Goal: Find specific page/section: Locate item on page

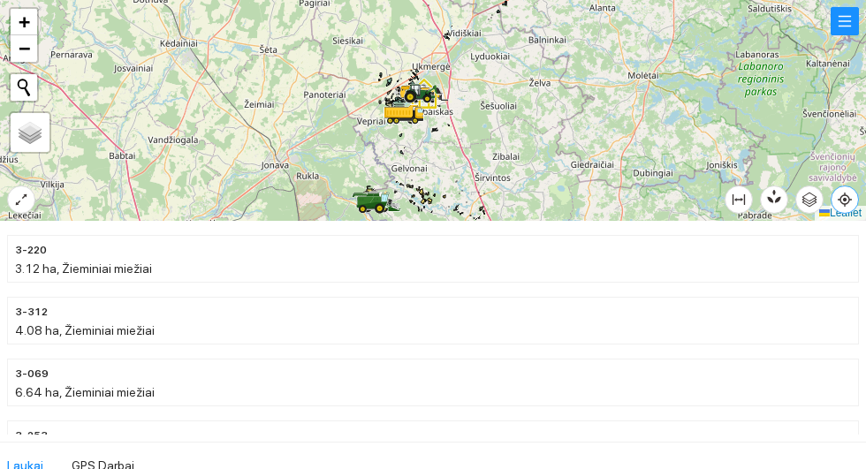
click at [847, 202] on icon "aim" at bounding box center [845, 200] width 4 height 4
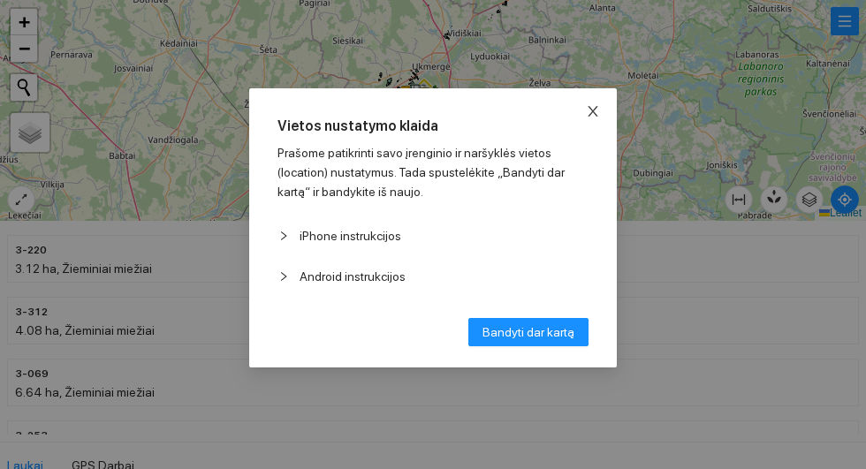
click at [600, 118] on icon "close" at bounding box center [593, 111] width 14 height 14
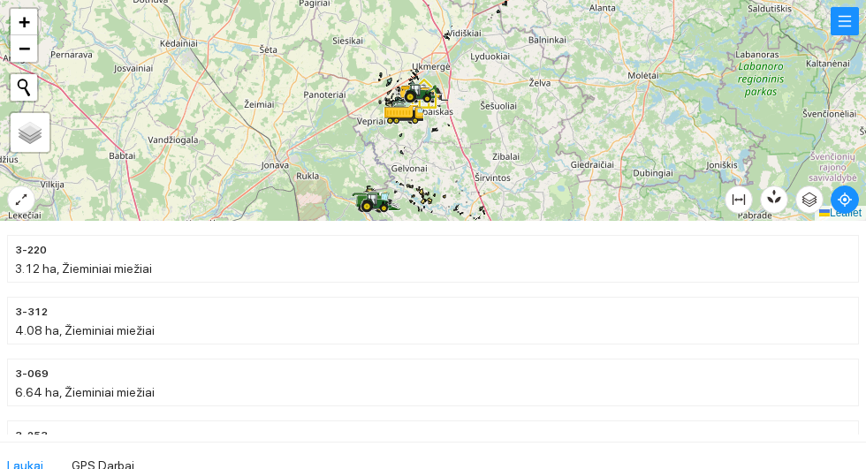
click at [22, 183] on div at bounding box center [433, 110] width 866 height 221
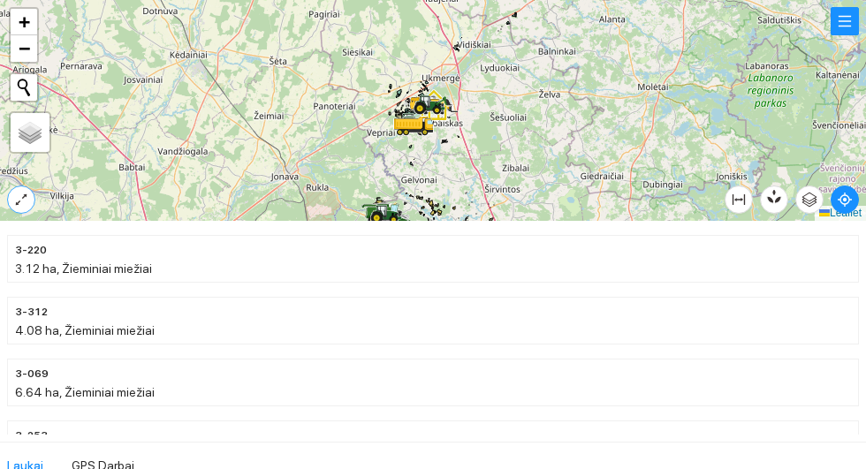
click at [22, 204] on icon "expand-alt" at bounding box center [21, 200] width 14 height 14
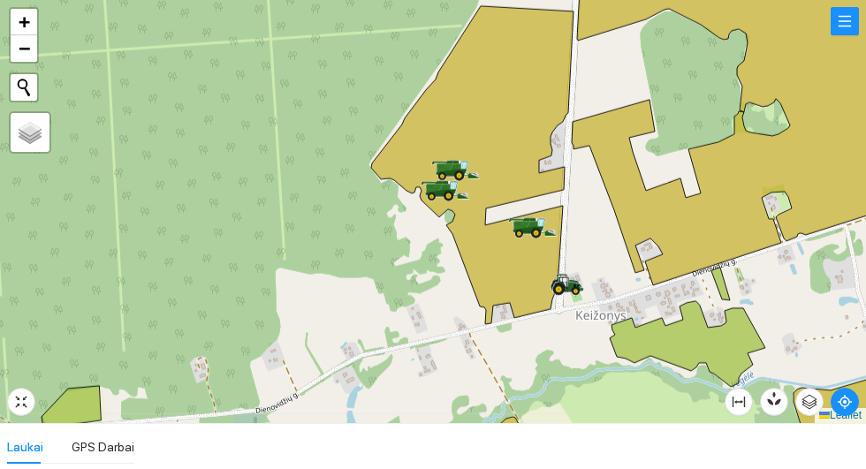
click at [475, 84] on icon at bounding box center [472, 165] width 202 height 318
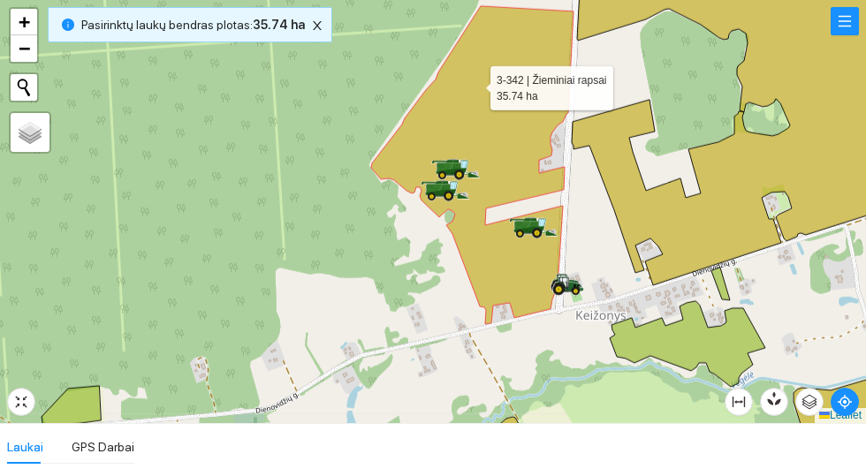
scroll to position [10800, 0]
click at [255, 120] on div at bounding box center [433, 211] width 866 height 423
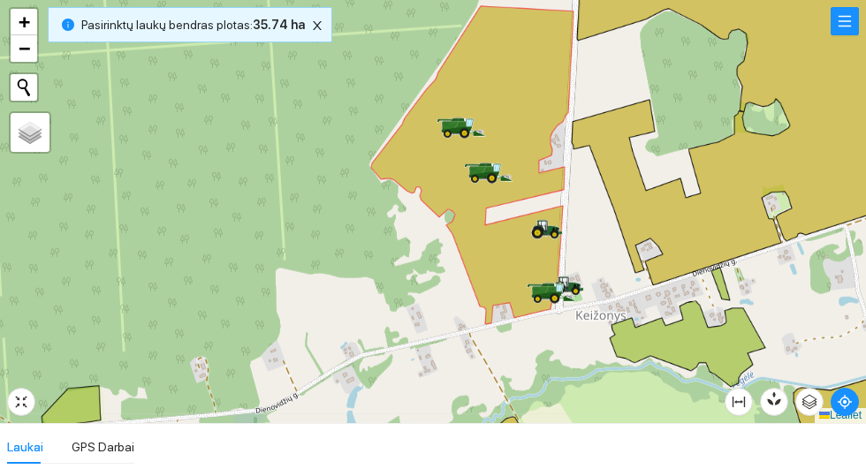
scroll to position [10800, 0]
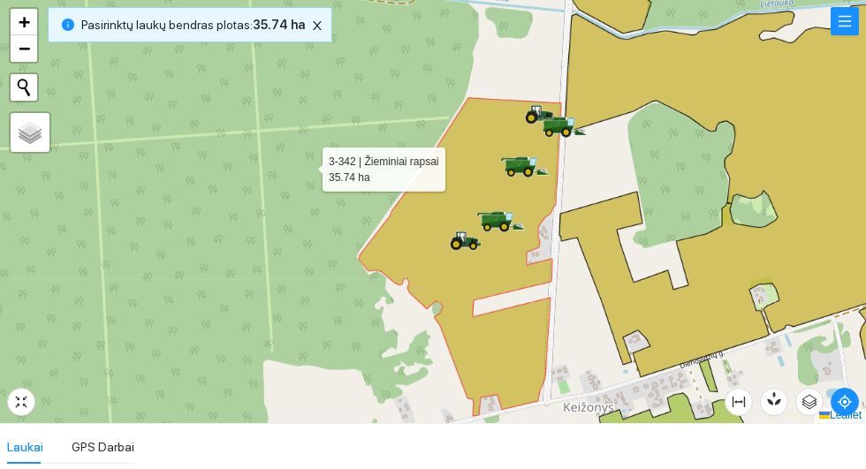
scroll to position [10800, 0]
